Goal: Information Seeking & Learning: Understand process/instructions

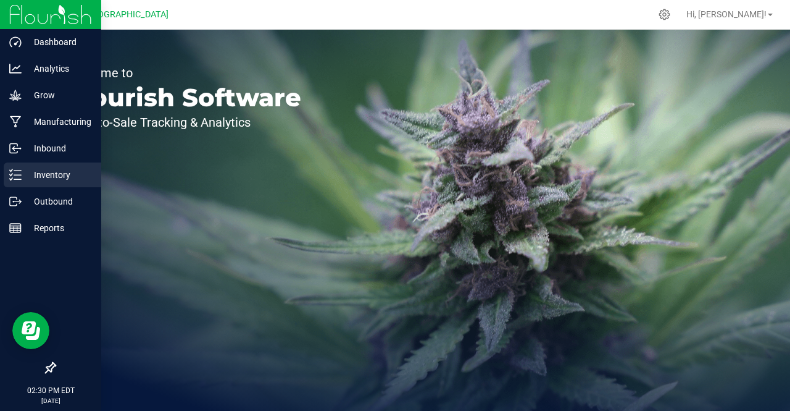
click at [64, 169] on p "Inventory" at bounding box center [59, 174] width 74 height 15
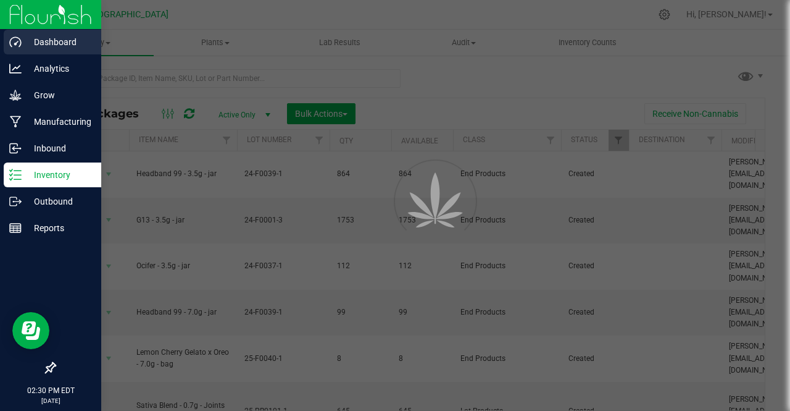
click at [69, 36] on p "Dashboard" at bounding box center [59, 42] width 74 height 15
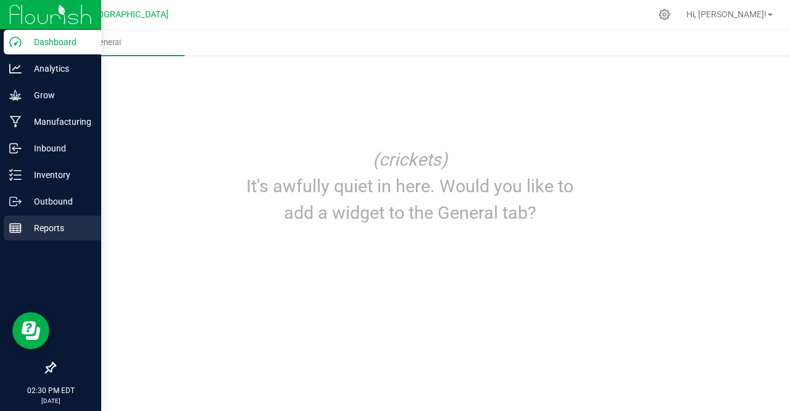
click at [53, 228] on p "Reports" at bounding box center [59, 227] width 74 height 15
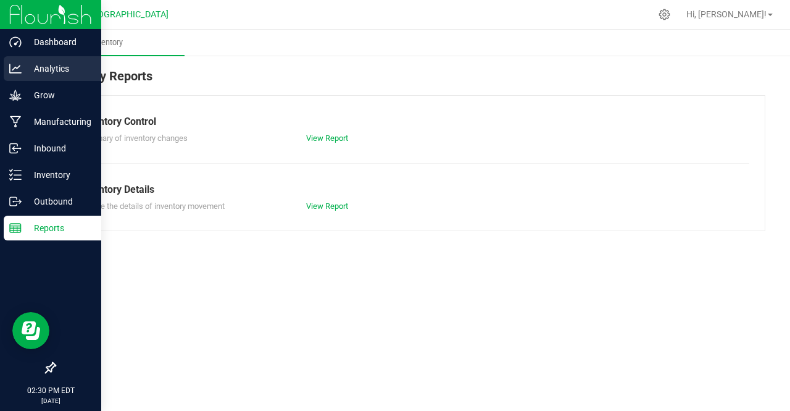
click at [71, 70] on p "Analytics" at bounding box center [59, 68] width 74 height 15
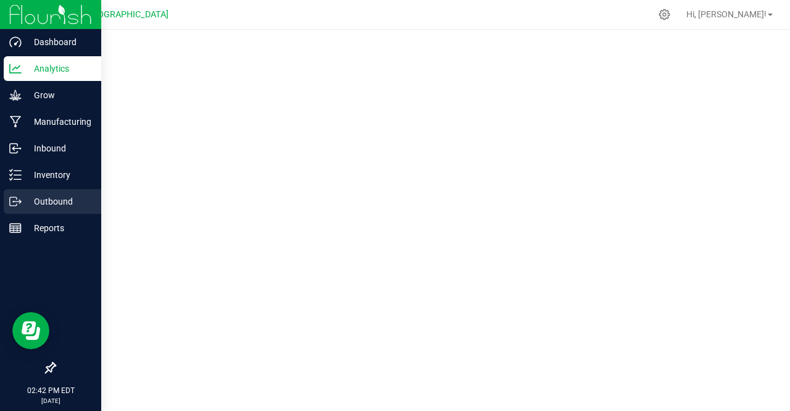
click at [46, 192] on div "Outbound" at bounding box center [53, 201] width 98 height 25
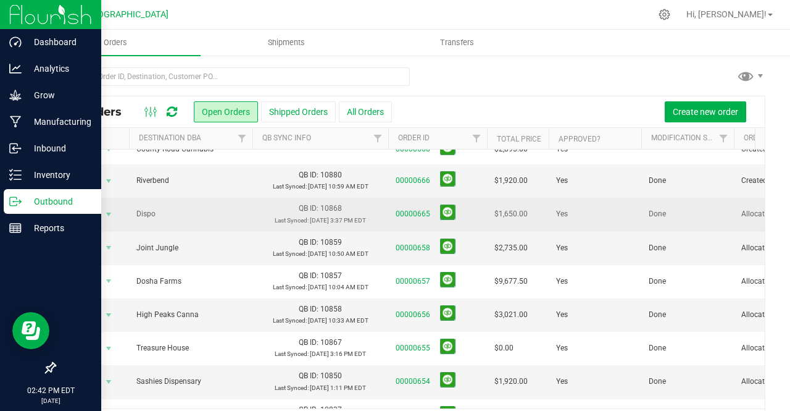
scroll to position [15, 0]
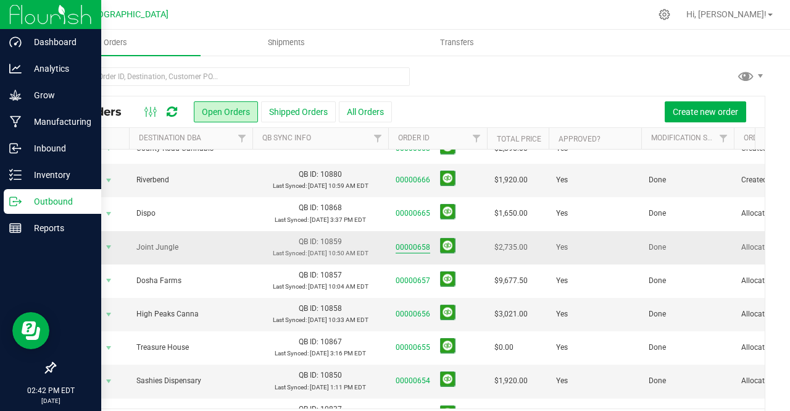
click at [419, 250] on link "00000658" at bounding box center [413, 247] width 35 height 12
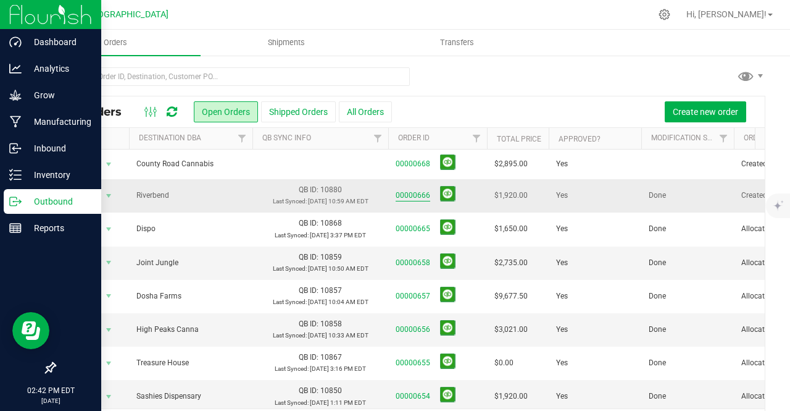
click at [422, 192] on link "00000666" at bounding box center [413, 196] width 35 height 12
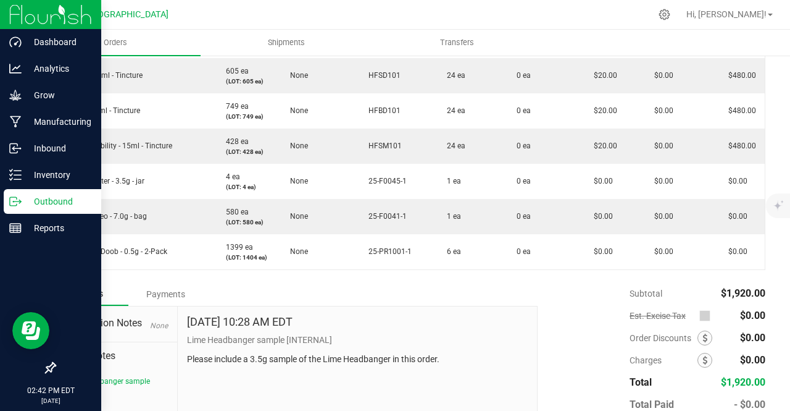
scroll to position [500, 0]
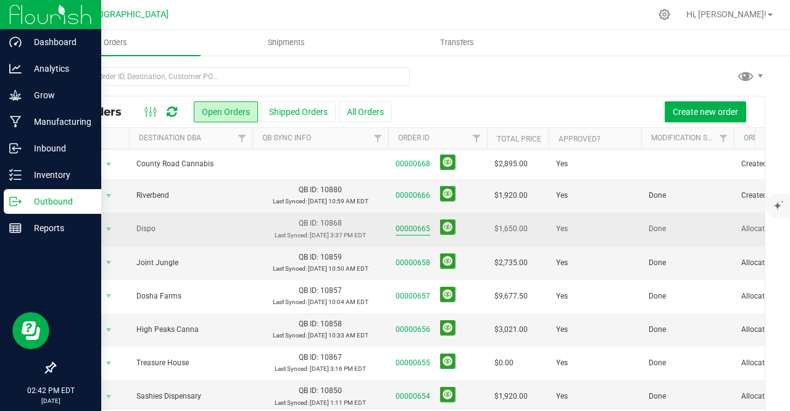
click at [418, 232] on link "00000665" at bounding box center [413, 229] width 35 height 12
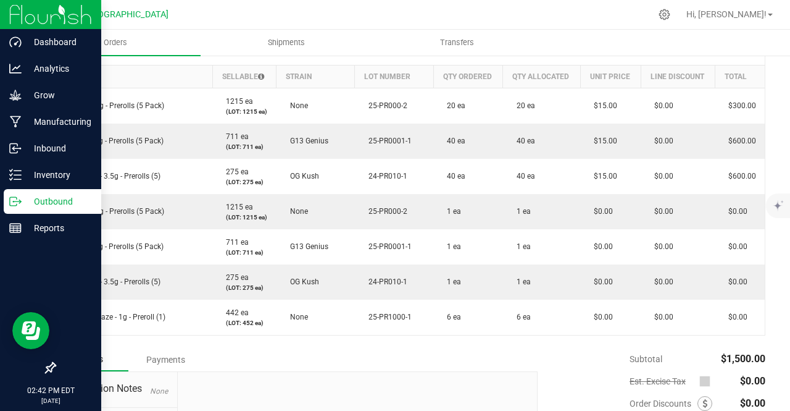
scroll to position [500, 0]
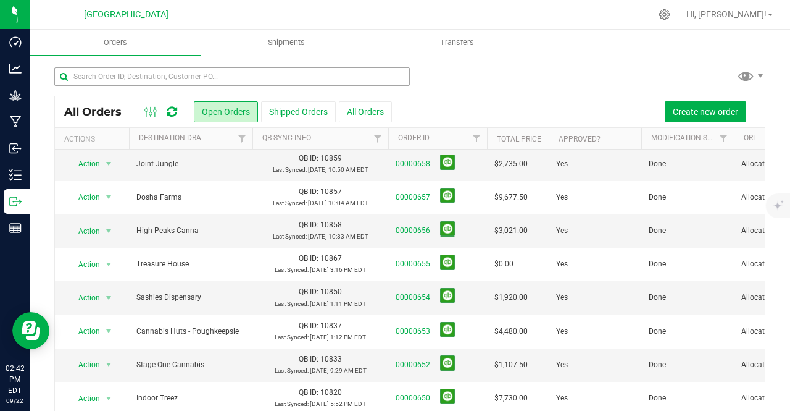
scroll to position [98, 0]
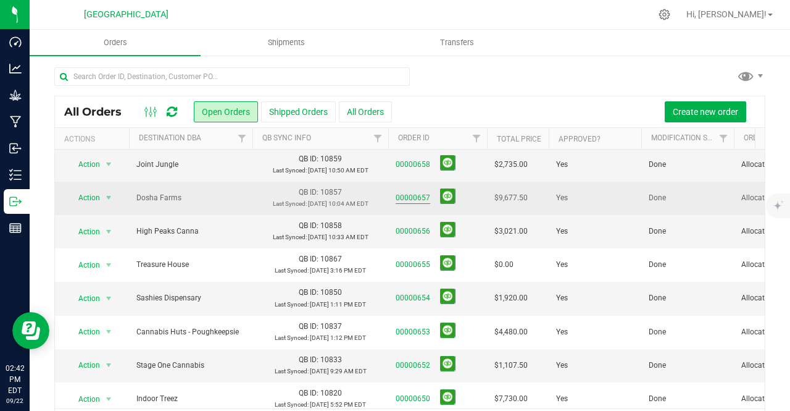
click at [424, 196] on link "00000657" at bounding box center [413, 198] width 35 height 12
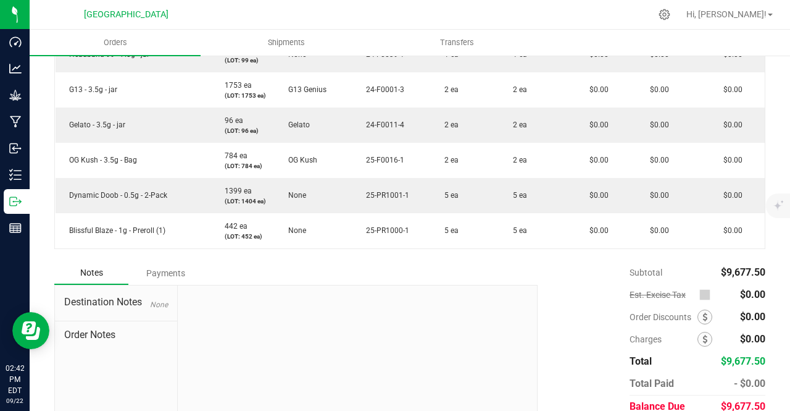
scroll to position [852, 0]
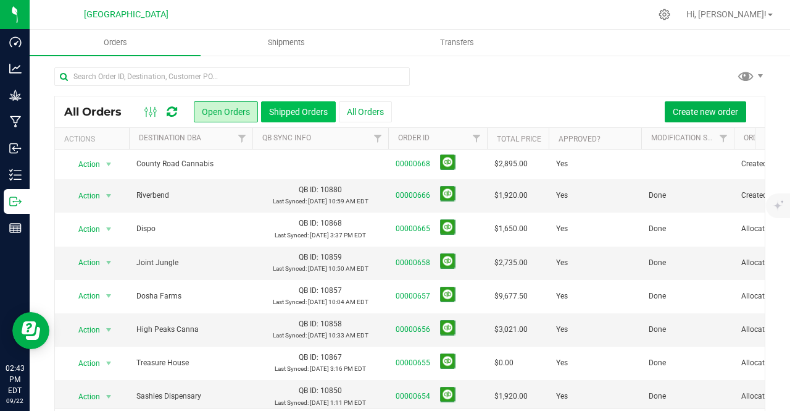
click at [314, 105] on button "Shipped Orders" at bounding box center [298, 111] width 75 height 21
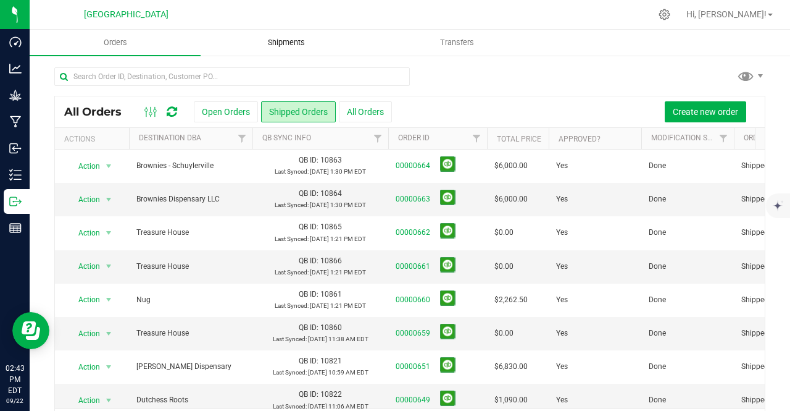
click at [282, 39] on span "Shipments" at bounding box center [286, 42] width 70 height 11
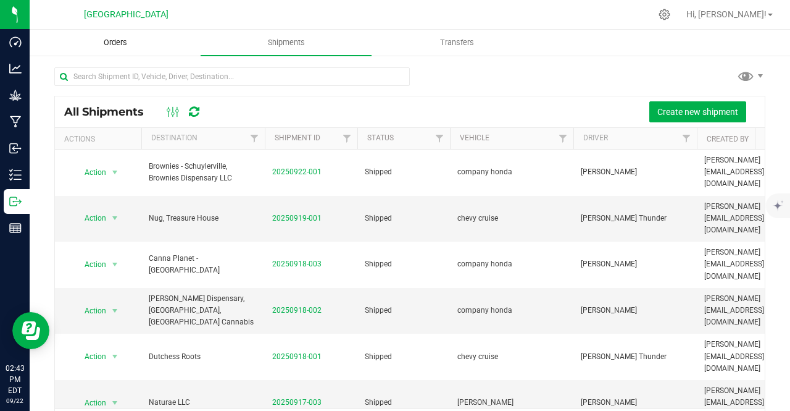
click at [121, 41] on span "Orders" at bounding box center [115, 42] width 57 height 11
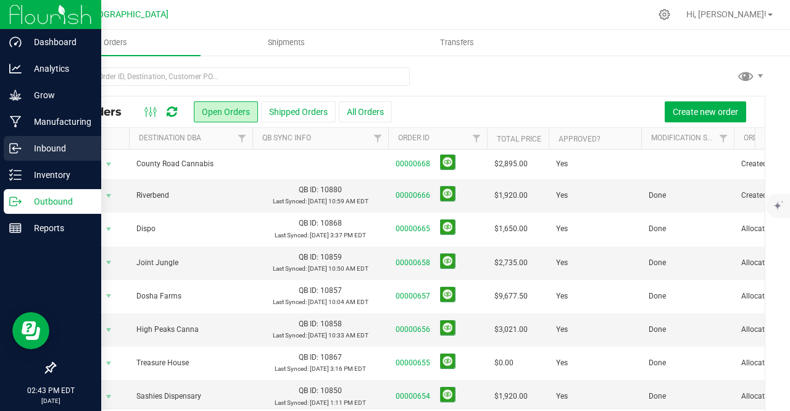
click at [84, 144] on p "Inbound" at bounding box center [59, 148] width 74 height 15
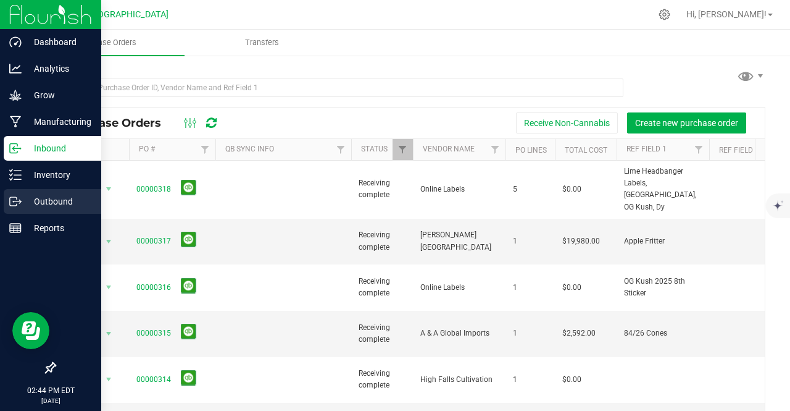
click at [67, 203] on p "Outbound" at bounding box center [59, 201] width 74 height 15
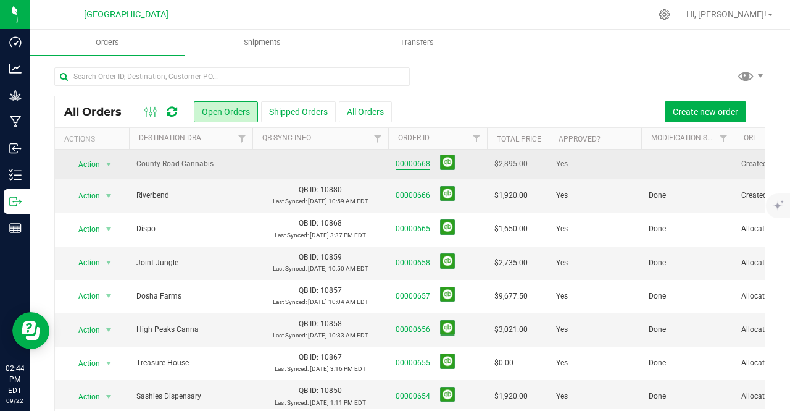
click at [404, 160] on link "00000668" at bounding box center [413, 164] width 35 height 12
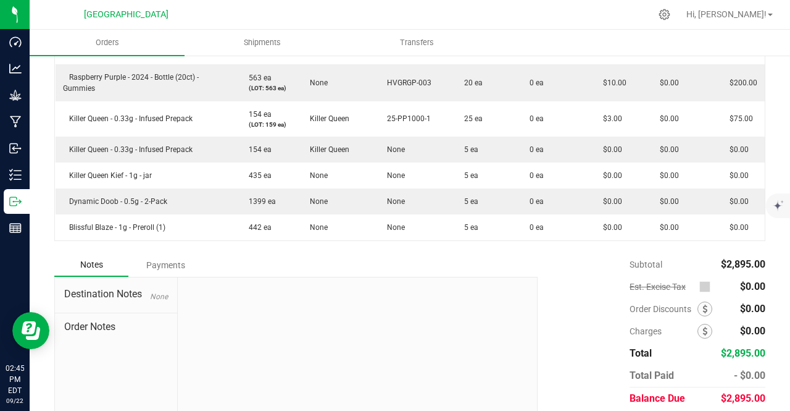
scroll to position [671, 0]
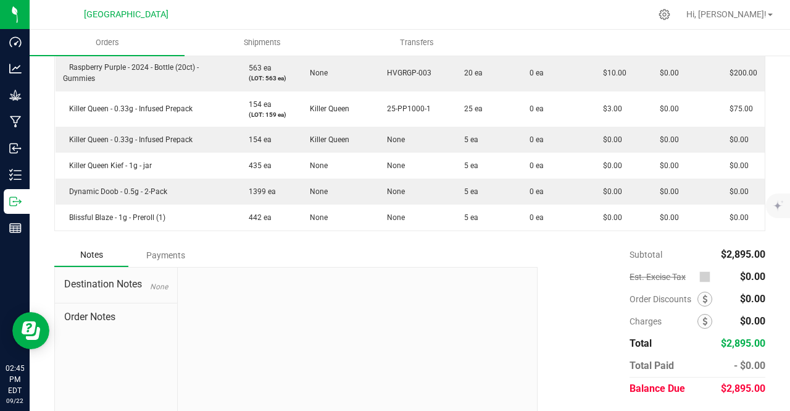
click at [225, 270] on div at bounding box center [357, 349] width 359 height 165
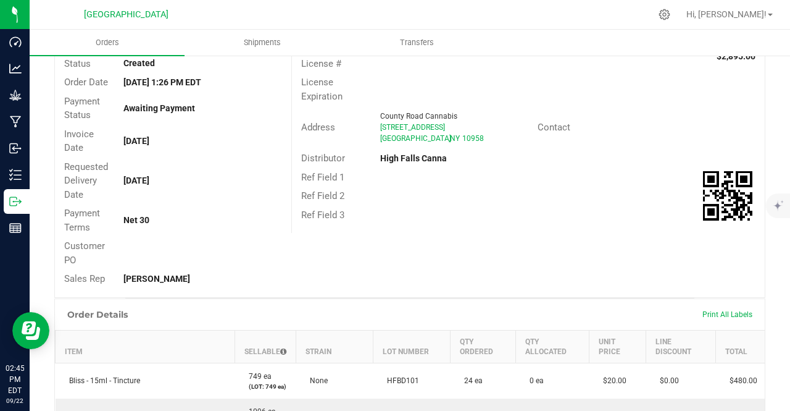
scroll to position [97, 0]
drag, startPoint x: 172, startPoint y: 180, endPoint x: 117, endPoint y: 182, distance: 55.0
click at [117, 182] on div "[DATE]" at bounding box center [202, 181] width 177 height 13
click at [202, 168] on div "Requested Delivery Date [DATE]" at bounding box center [173, 181] width 237 height 47
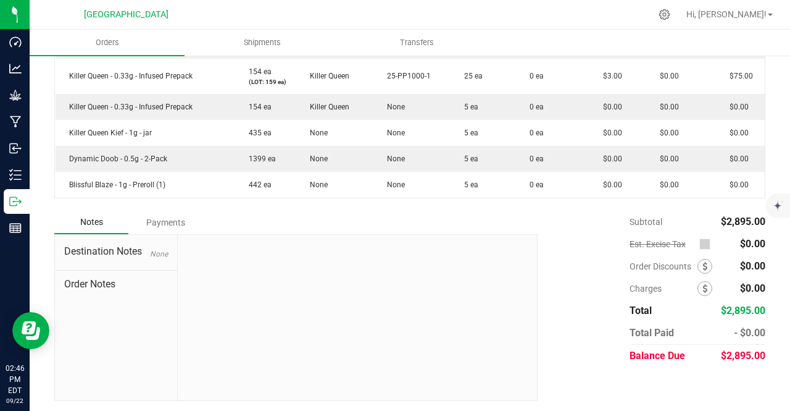
scroll to position [699, 0]
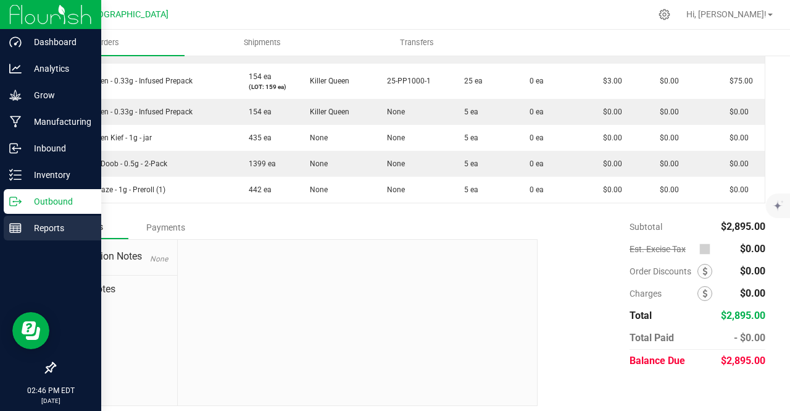
click at [59, 227] on p "Reports" at bounding box center [59, 227] width 74 height 15
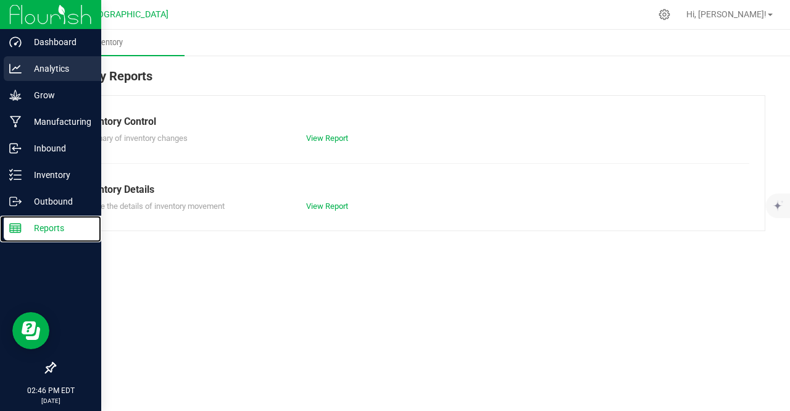
drag, startPoint x: 59, startPoint y: 227, endPoint x: 36, endPoint y: 67, distance: 161.6
click at [36, 67] on nav "Dashboard Analytics Grow Manufacturing Inbound Inventory Outbound Reports 02:46…" at bounding box center [50, 205] width 101 height 411
click at [36, 67] on p "Analytics" at bounding box center [59, 68] width 74 height 15
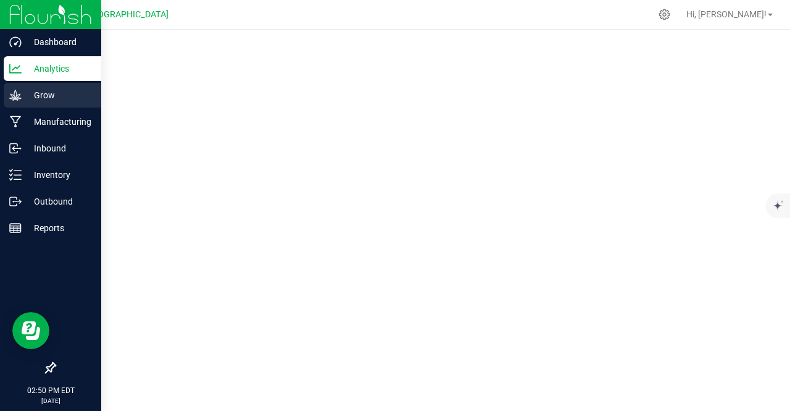
click at [37, 96] on p "Grow" at bounding box center [59, 95] width 74 height 15
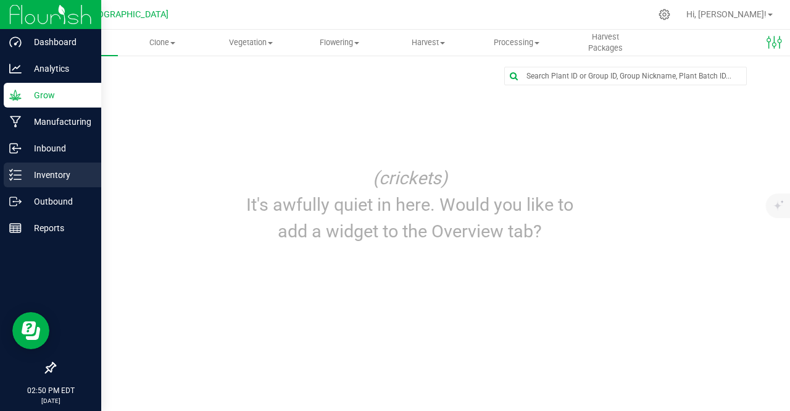
click at [33, 172] on p "Inventory" at bounding box center [59, 174] width 74 height 15
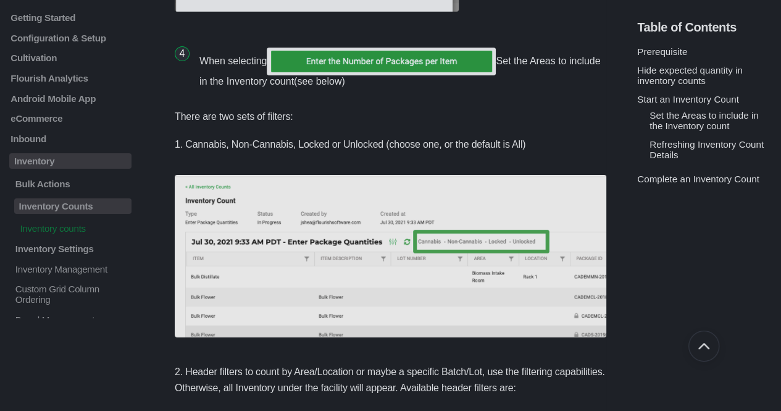
scroll to position [2014, 0]
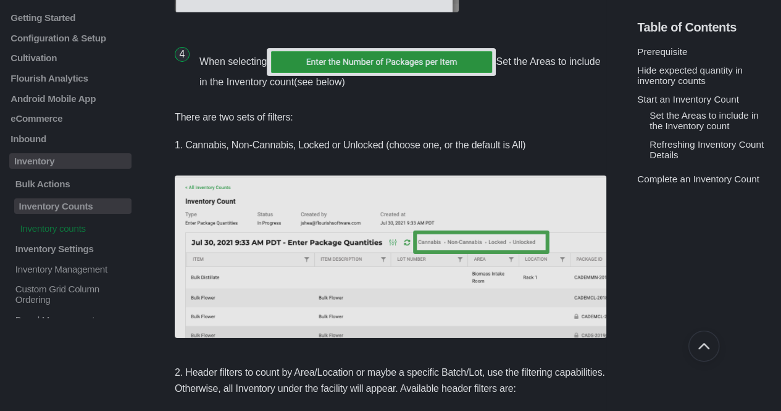
click at [574, 110] on p "There are two sets of filters:" at bounding box center [391, 117] width 432 height 16
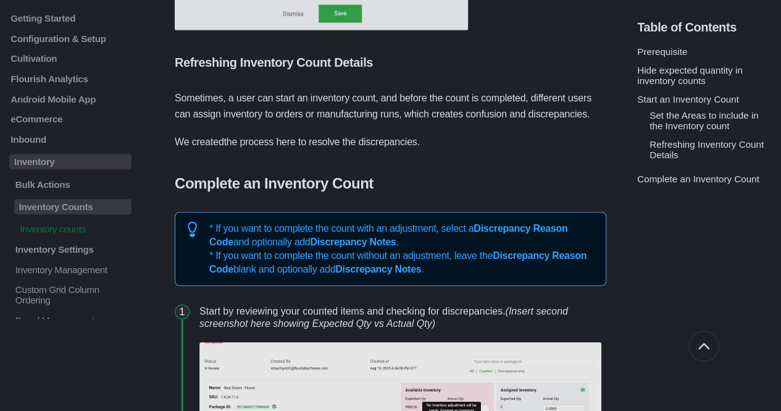
scroll to position [3956, 0]
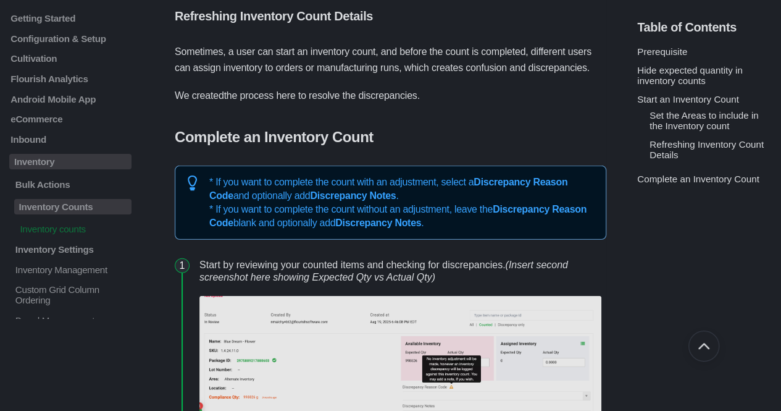
click at [553, 93] on p "We created the process here to resolve the discrepancies ." at bounding box center [391, 96] width 432 height 16
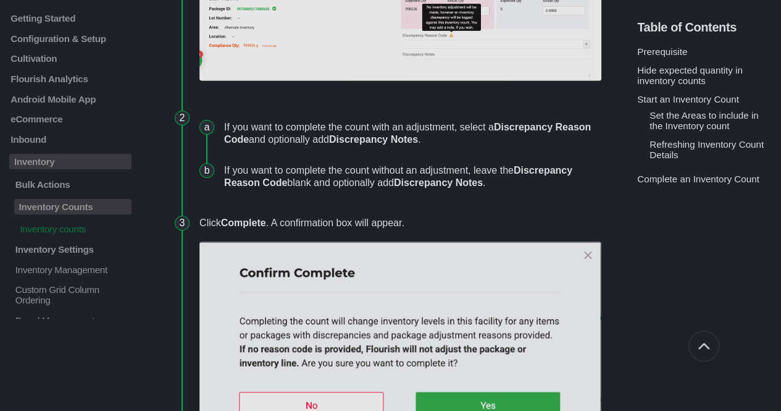
scroll to position [4307, 0]
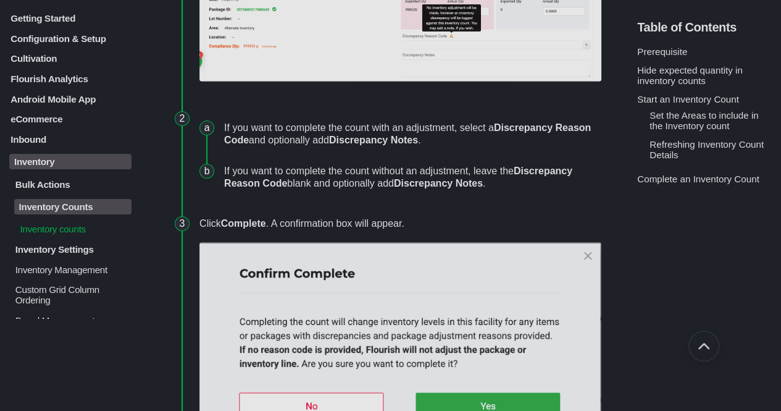
click at [47, 274] on p "Inventory Management" at bounding box center [72, 269] width 117 height 10
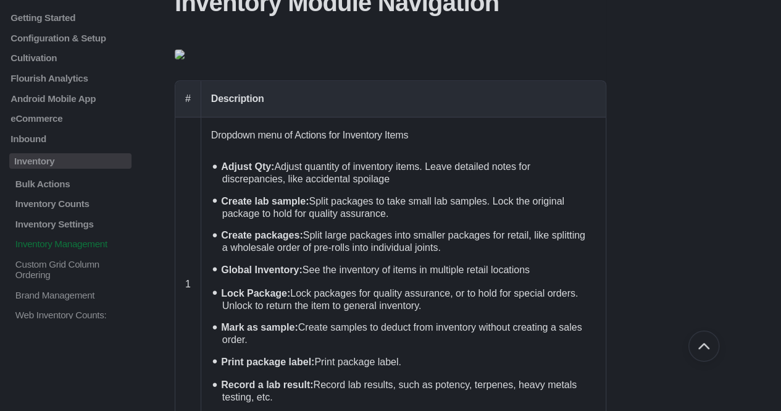
scroll to position [229, 0]
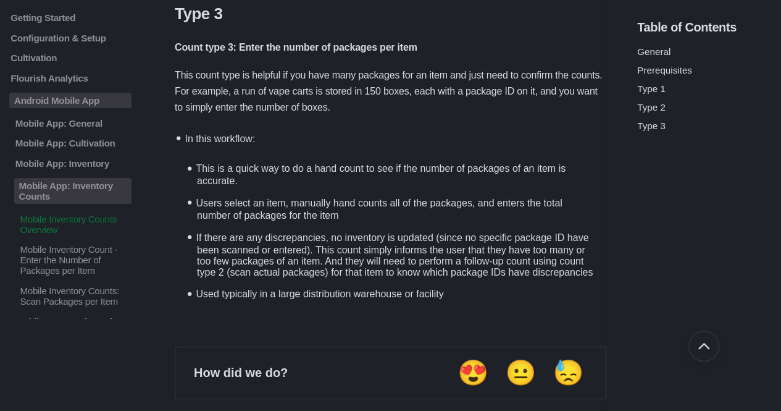
scroll to position [2027, 0]
click at [326, 155] on li "This is a quick way to do a hand count to see if the number of packages of an i…" at bounding box center [396, 172] width 409 height 35
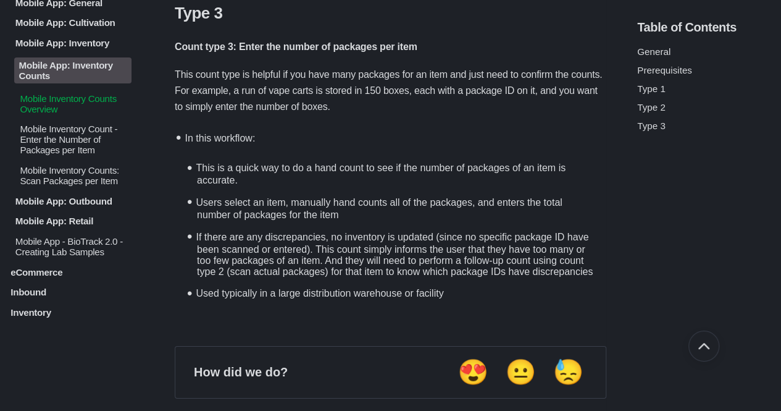
scroll to position [120, 0]
